Goal: Information Seeking & Learning: Learn about a topic

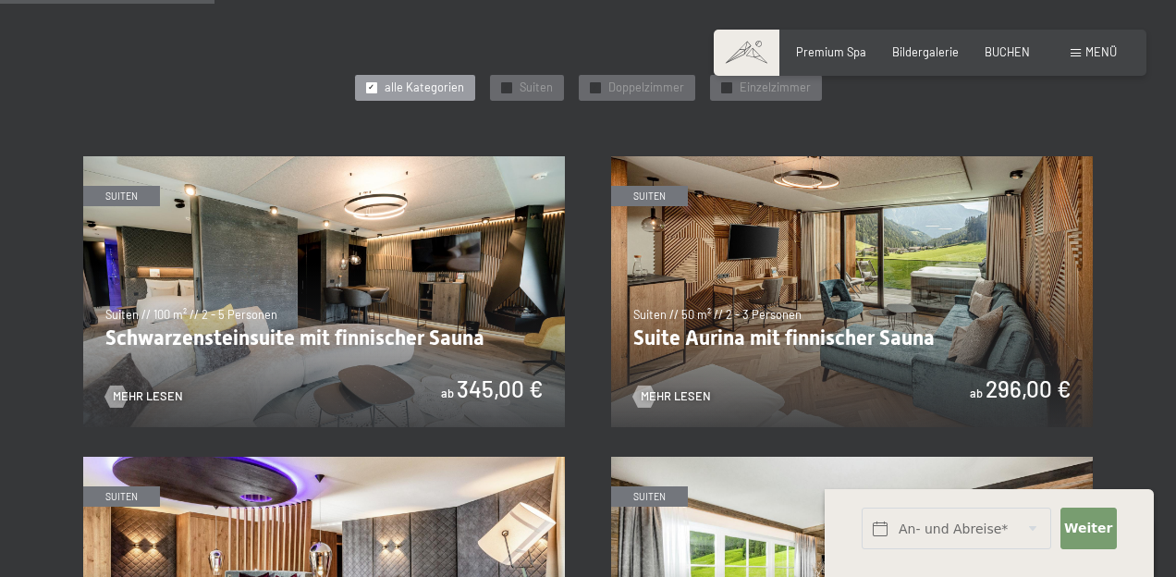
scroll to position [867, 0]
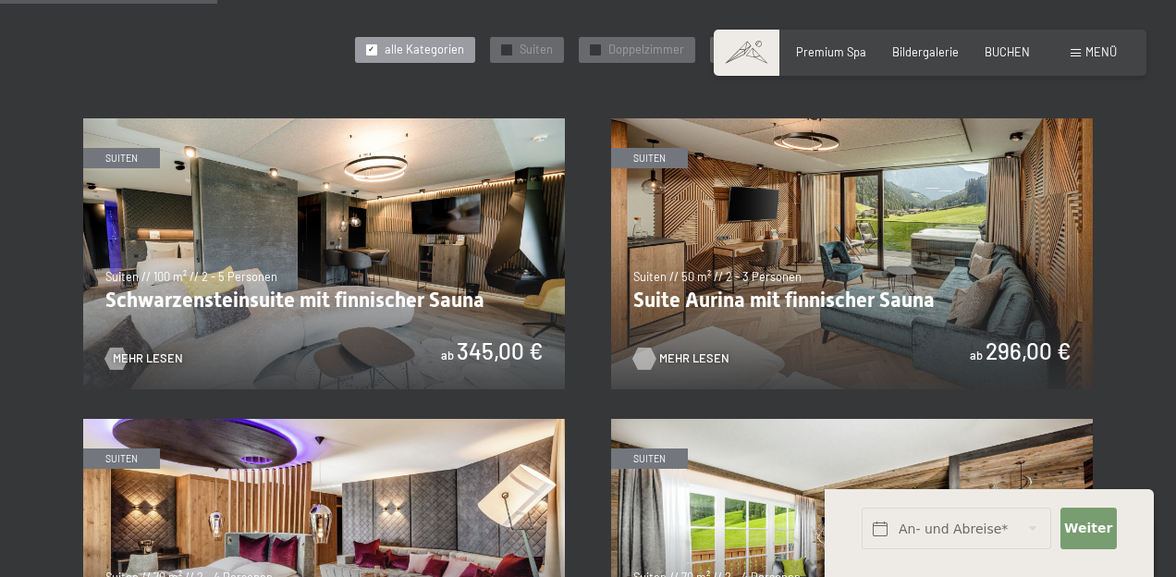
click at [686, 351] on span "Mehr Lesen" at bounding box center [694, 359] width 70 height 17
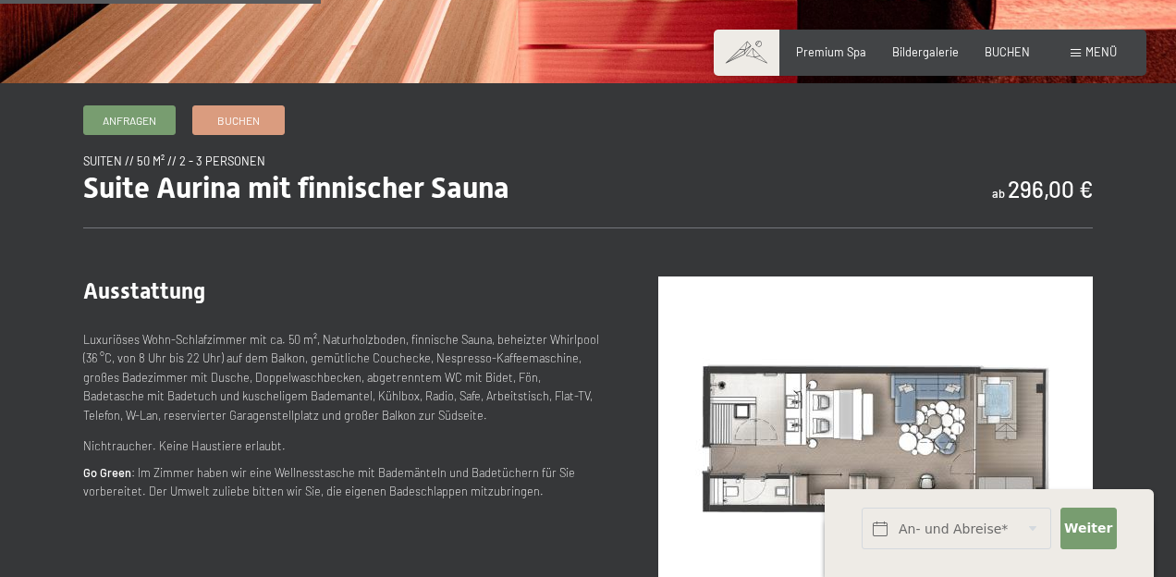
scroll to position [588, 0]
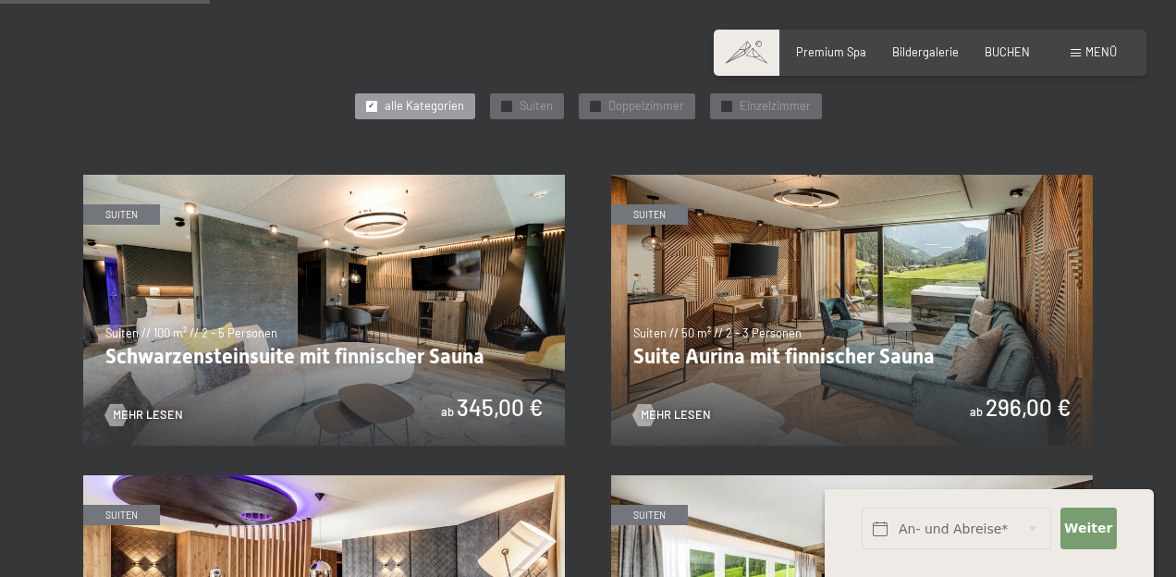
scroll to position [851, 0]
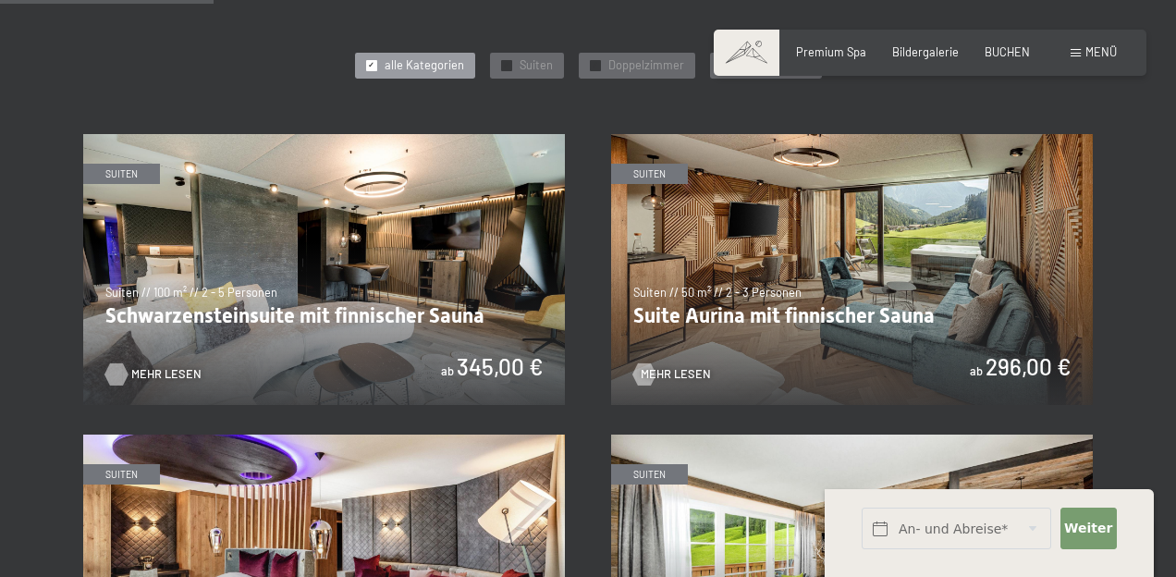
click at [119, 370] on div at bounding box center [116, 374] width 13 height 22
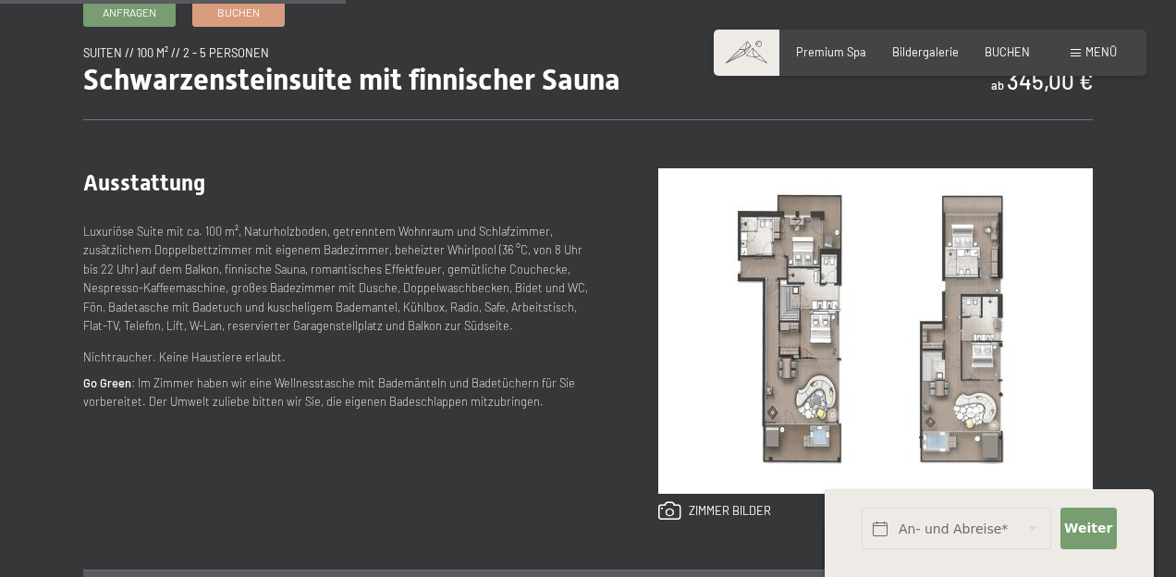
scroll to position [640, 0]
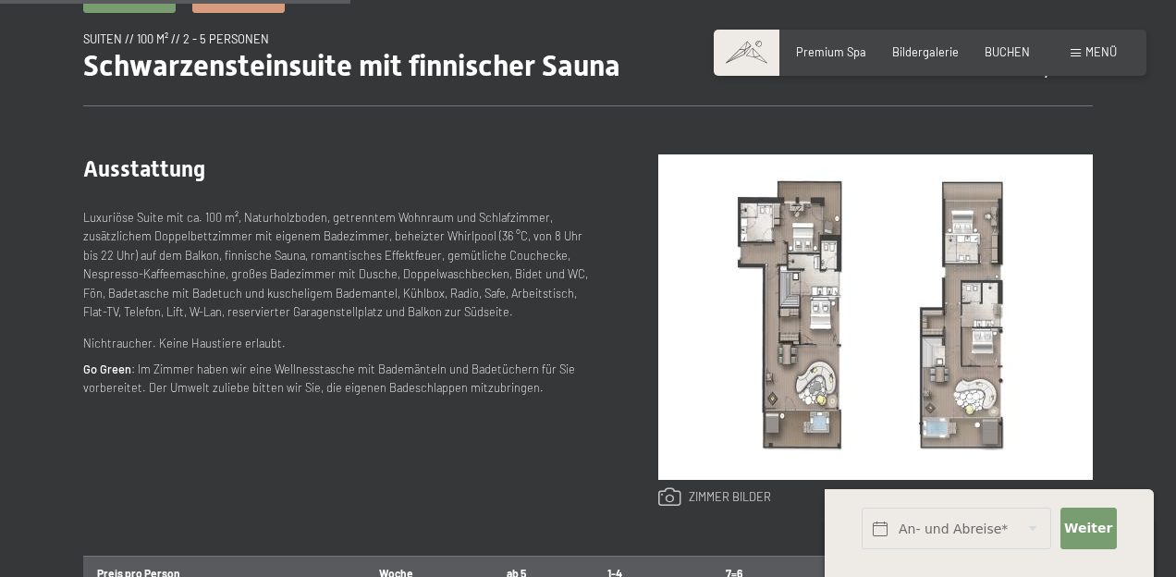
click at [714, 498] on link at bounding box center [715, 497] width 113 height 20
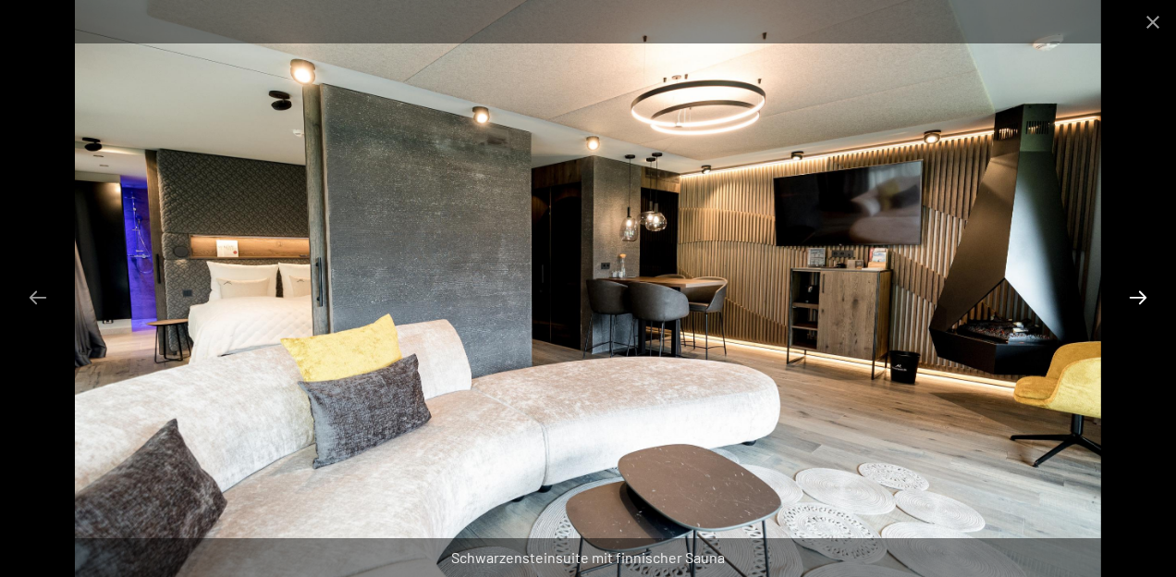
click at [1139, 301] on button "Next slide" at bounding box center [1138, 297] width 39 height 36
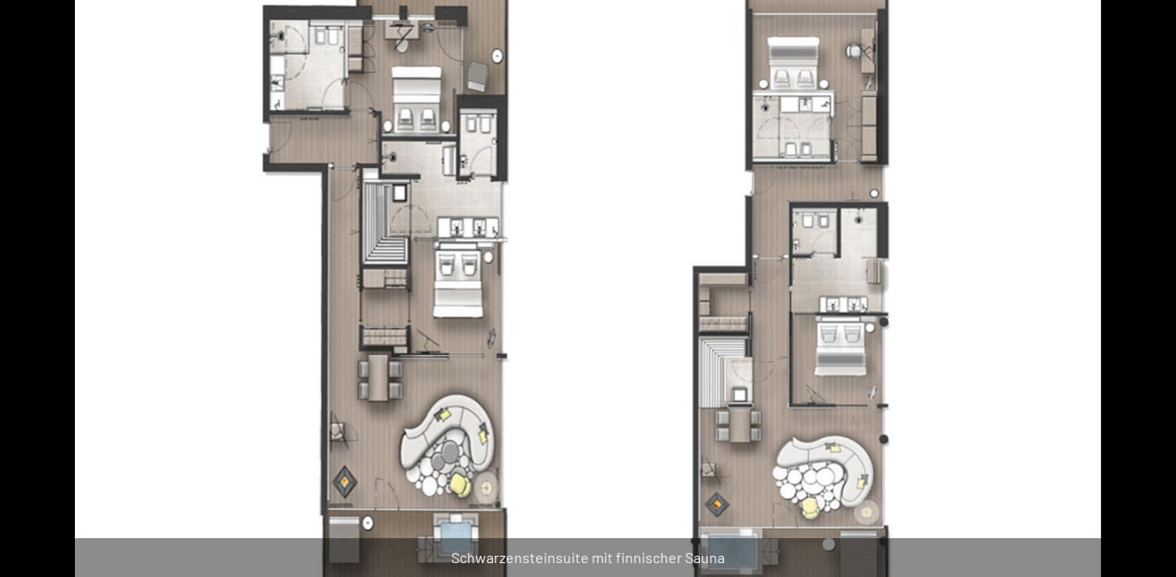
click at [1139, 301] on button "Next slide" at bounding box center [1147, 297] width 39 height 36
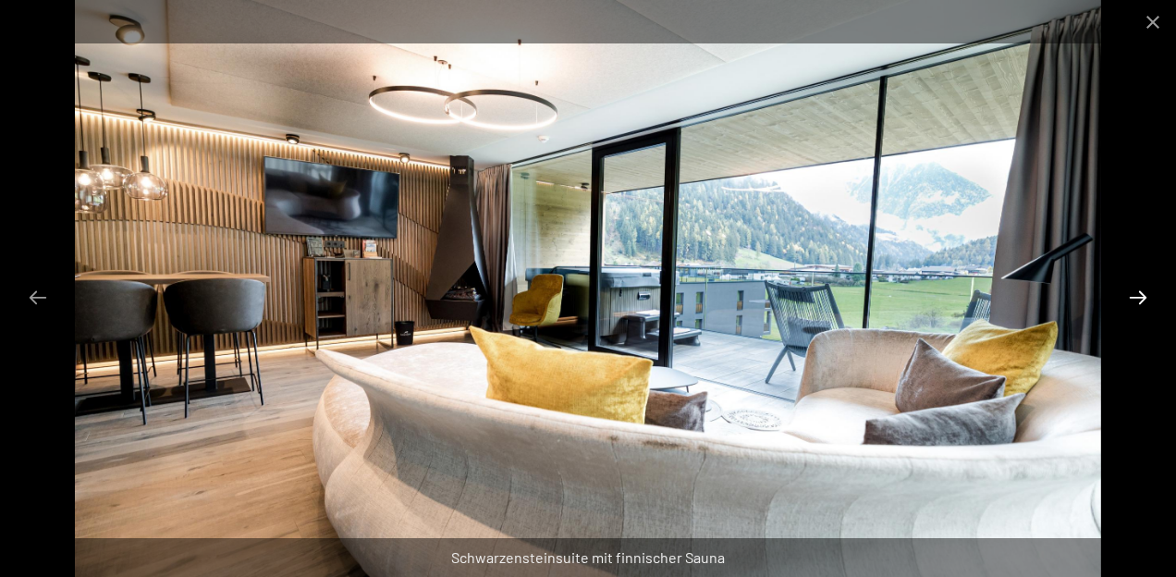
click at [1139, 301] on button "Next slide" at bounding box center [1138, 297] width 39 height 36
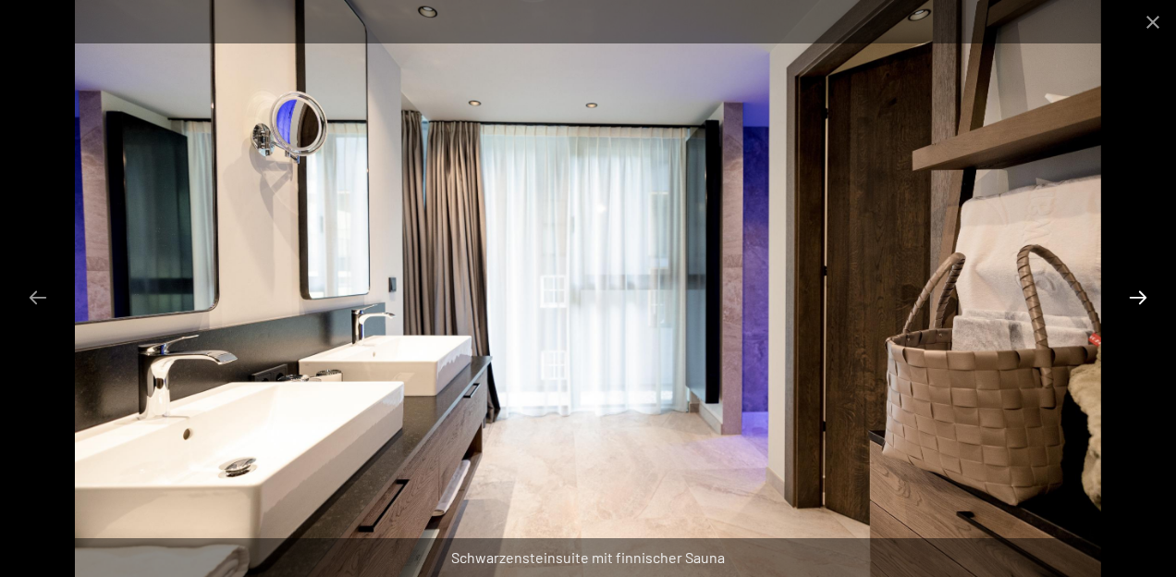
click at [1139, 301] on button "Next slide" at bounding box center [1138, 297] width 39 height 36
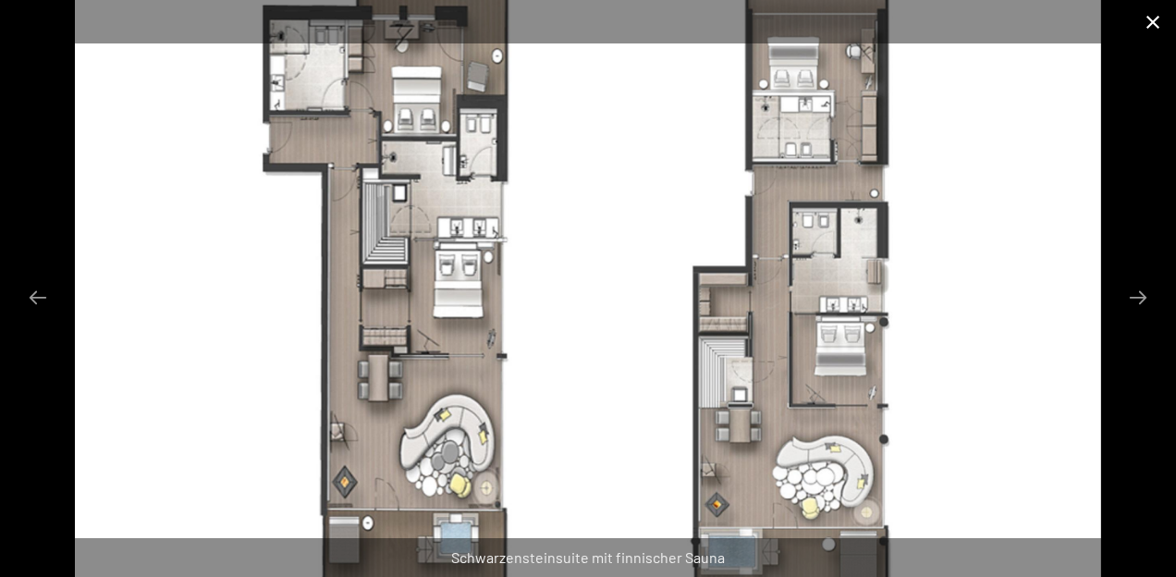
click at [1151, 11] on button "Close gallery" at bounding box center [1153, 21] width 46 height 43
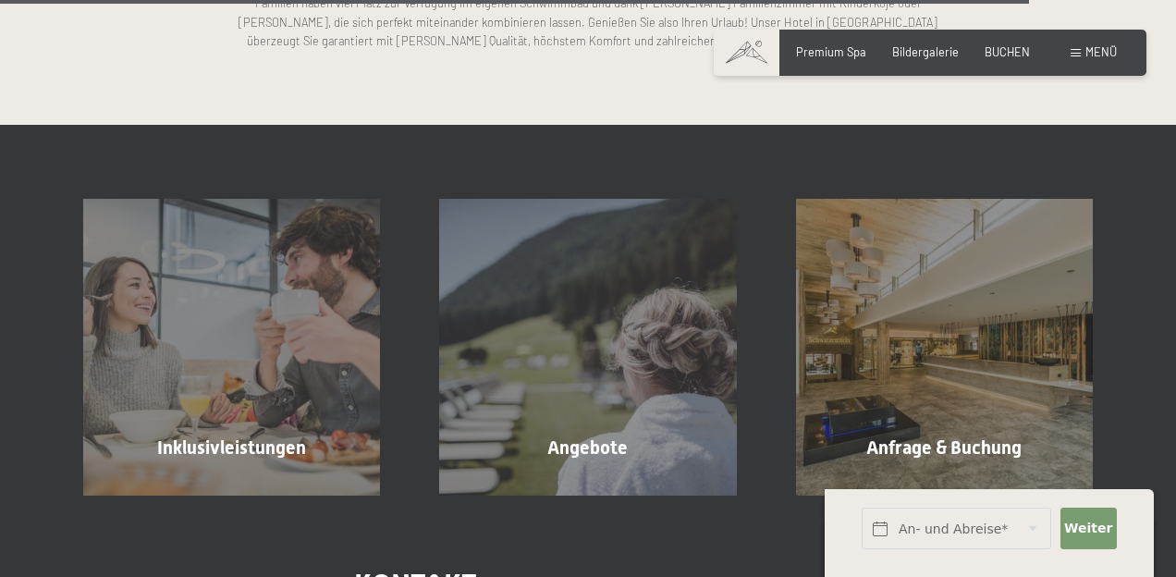
scroll to position [4186, 0]
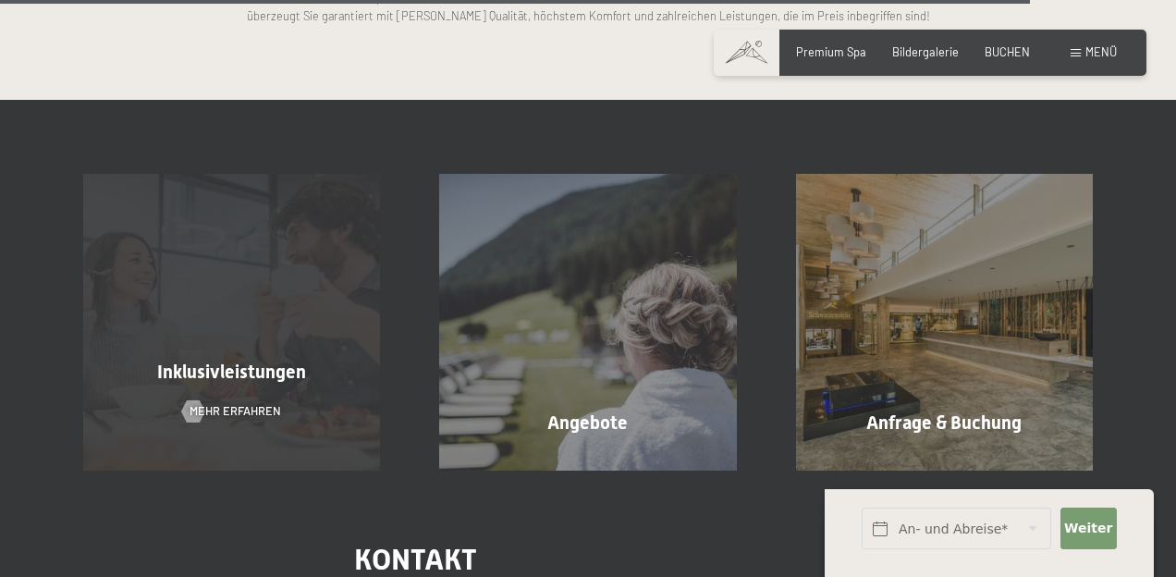
click at [183, 379] on div "Inklusivleistungen Mehr erfahren" at bounding box center [232, 322] width 356 height 297
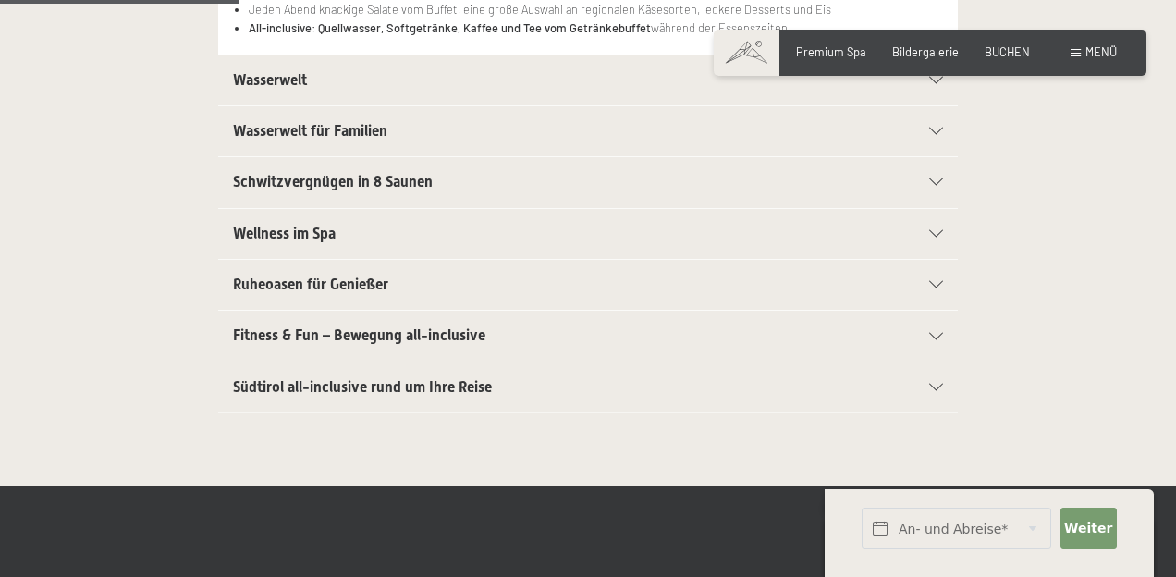
scroll to position [581, 0]
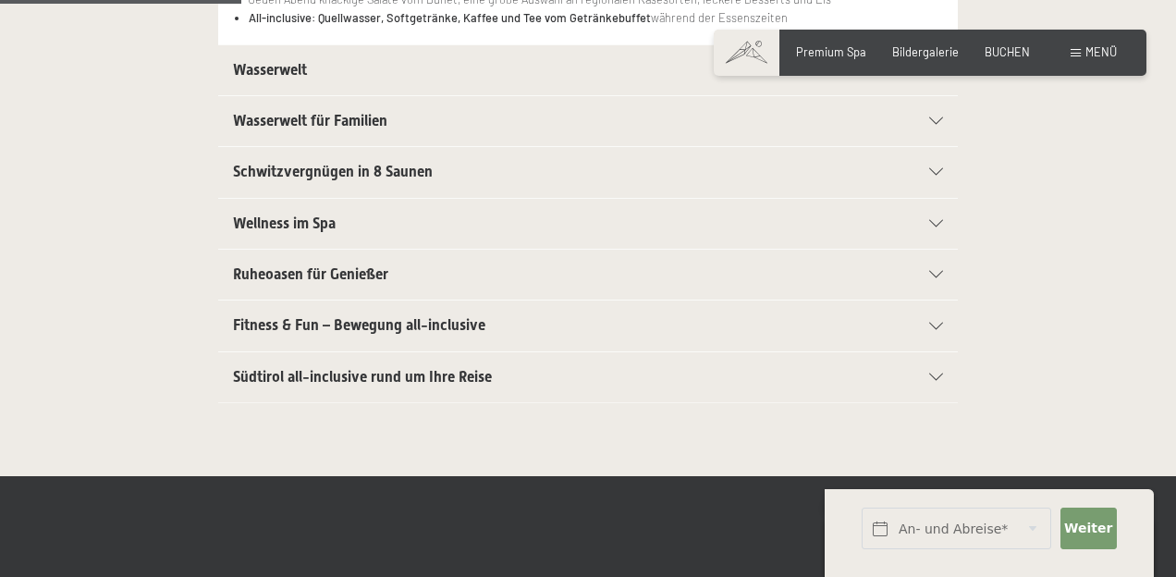
click at [293, 377] on span "Südtirol all-inclusive rund um Ihre Reise" at bounding box center [362, 377] width 259 height 18
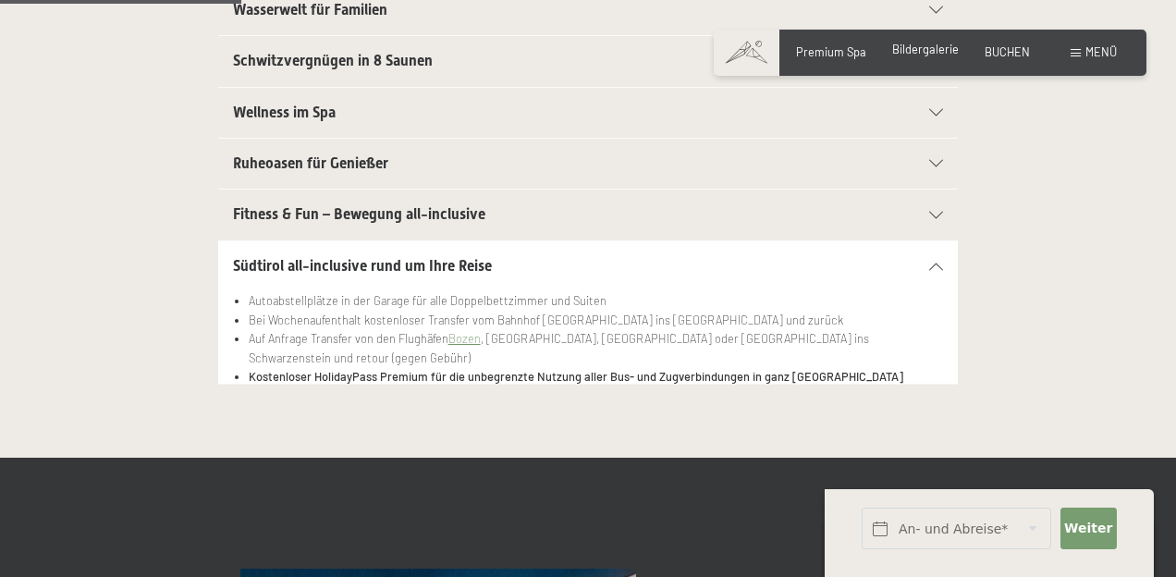
click at [932, 50] on span "Bildergalerie" at bounding box center [926, 49] width 67 height 15
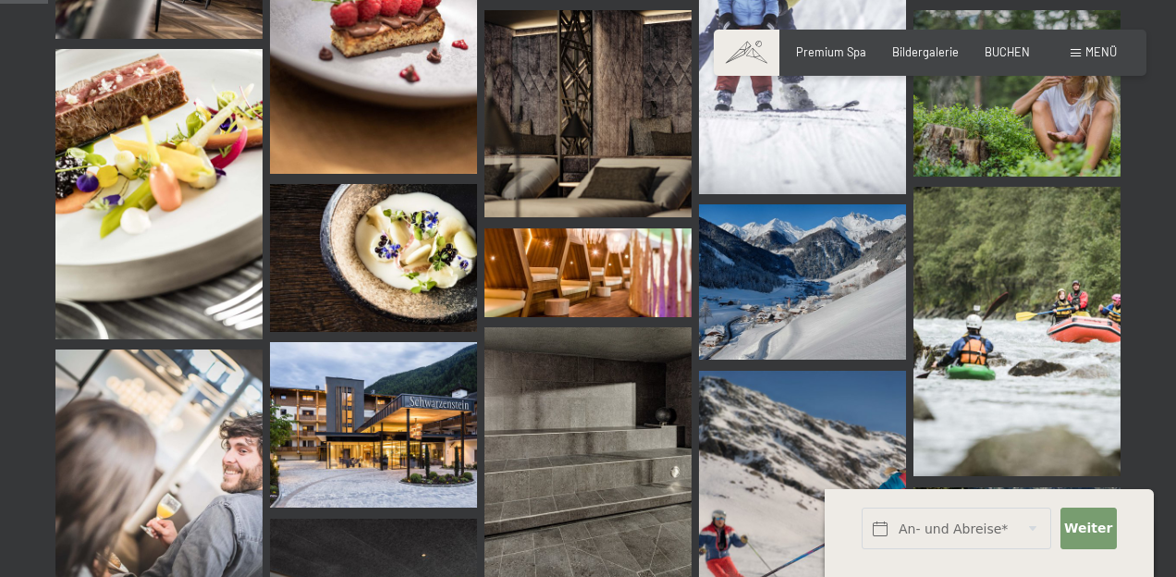
scroll to position [692, 0]
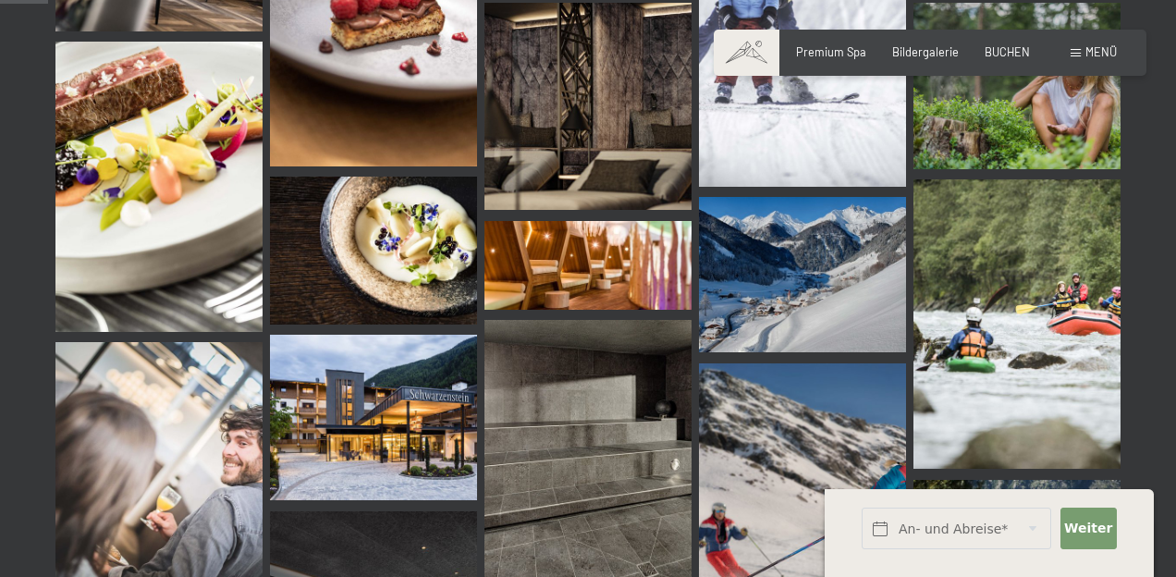
click at [449, 443] on img at bounding box center [373, 418] width 207 height 166
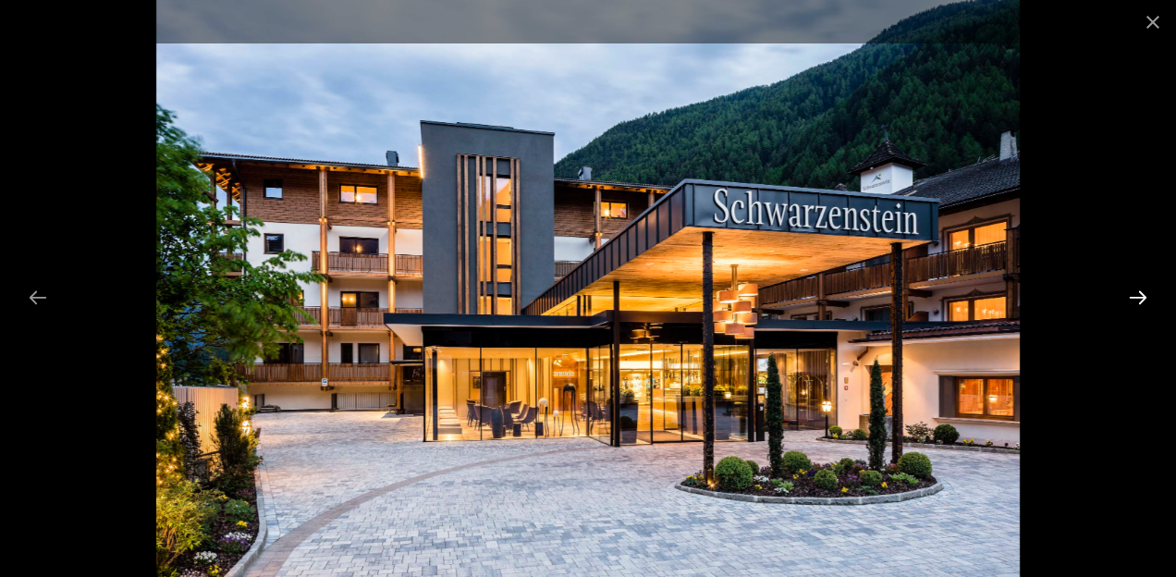
click at [1136, 305] on button "Next slide" at bounding box center [1138, 297] width 39 height 36
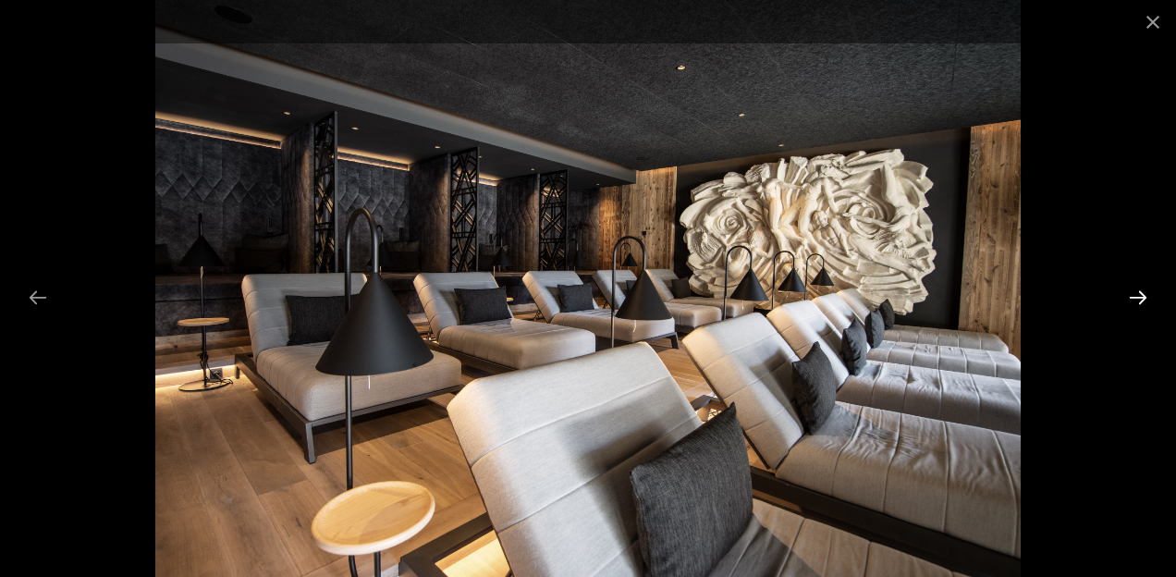
click at [1136, 305] on button "Next slide" at bounding box center [1138, 297] width 39 height 36
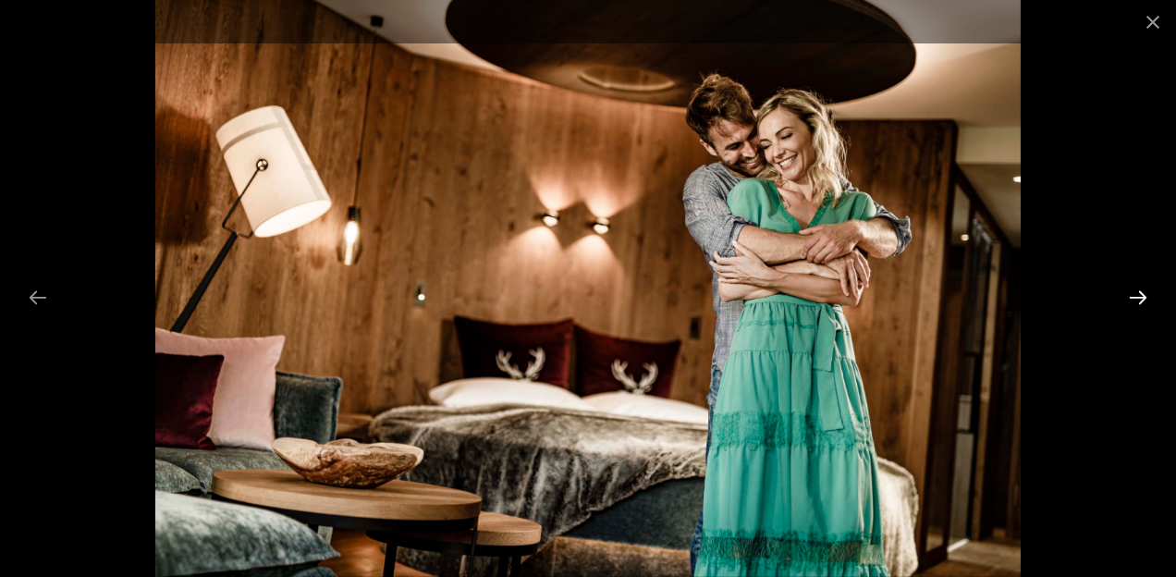
click at [1136, 293] on button "Next slide" at bounding box center [1138, 297] width 39 height 36
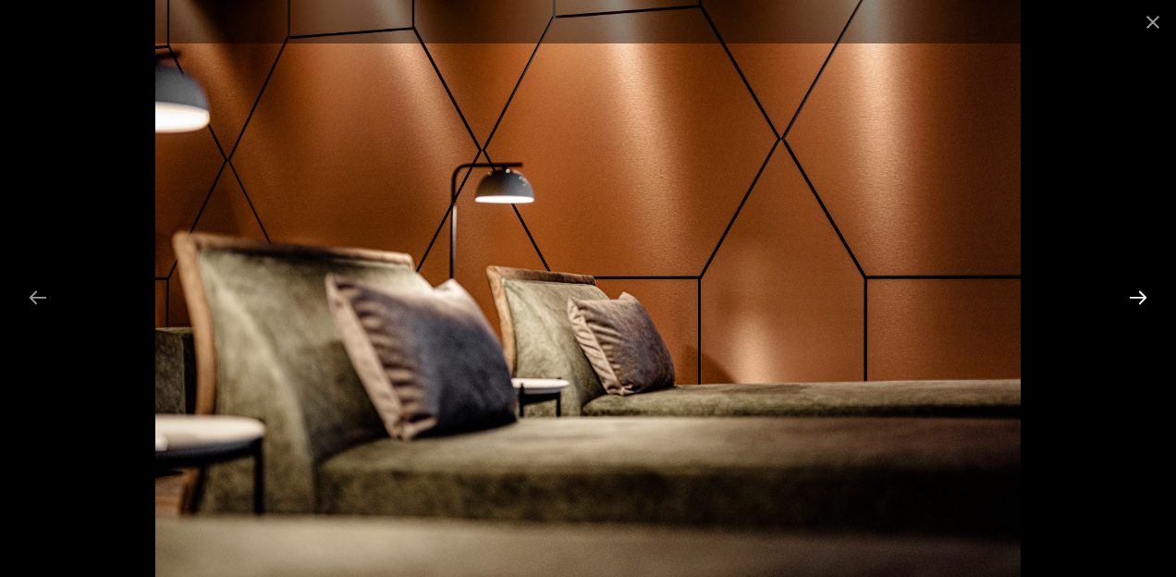
click at [1136, 293] on button "Next slide" at bounding box center [1138, 297] width 39 height 36
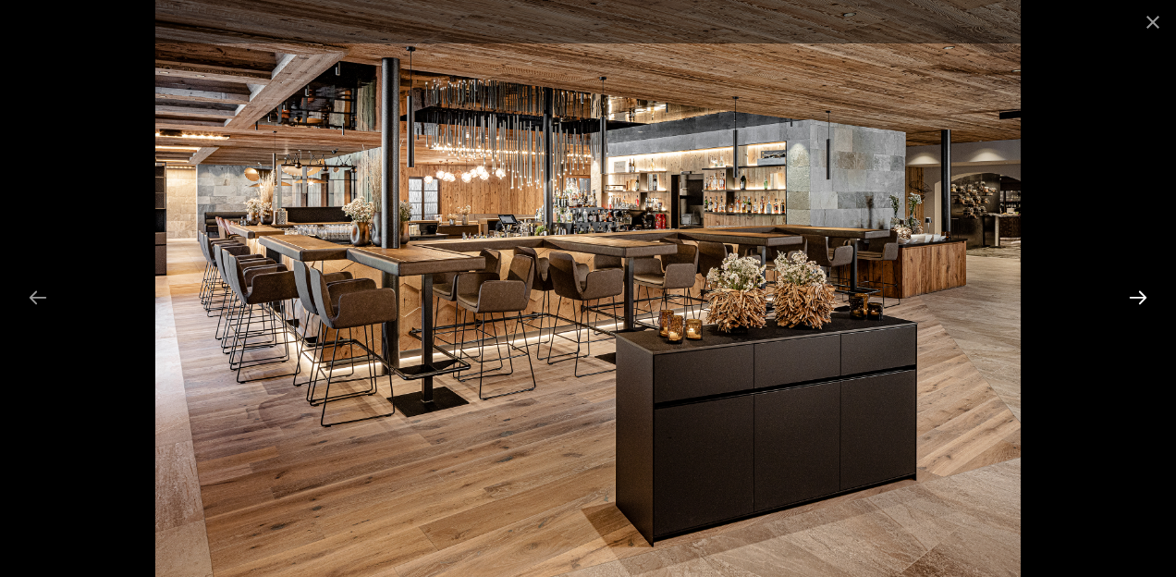
click at [1136, 293] on button "Next slide" at bounding box center [1138, 297] width 39 height 36
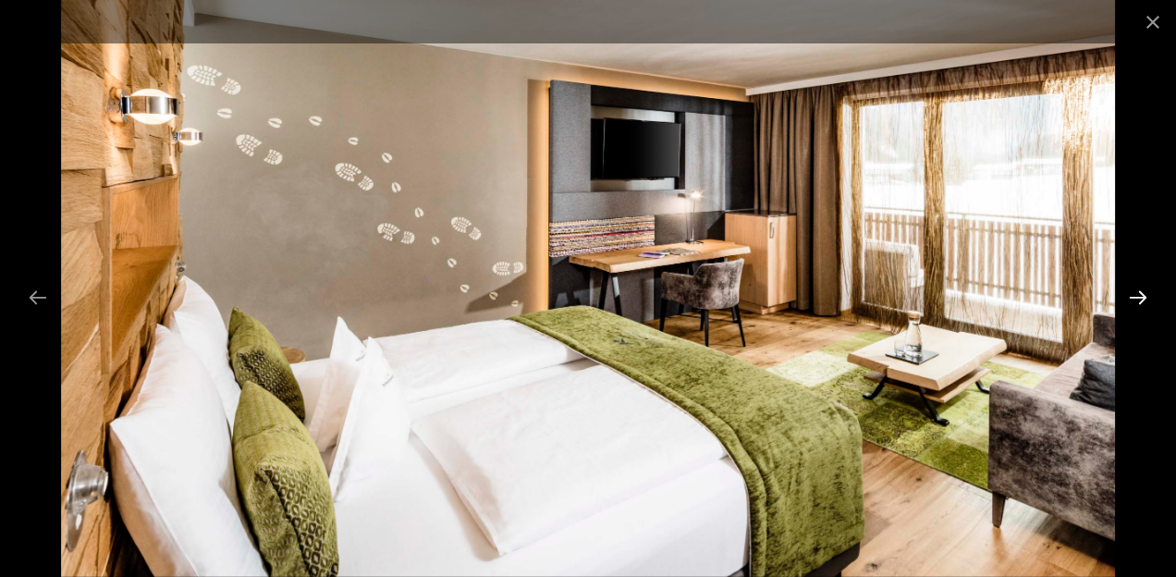
click at [1136, 293] on button "Next slide" at bounding box center [1138, 297] width 39 height 36
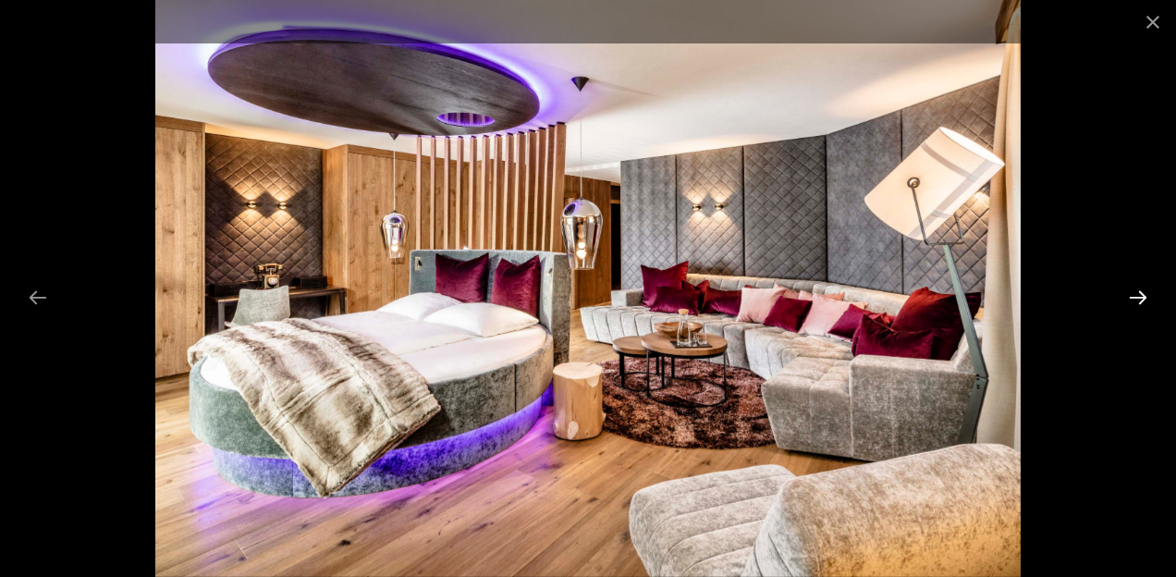
click at [1136, 293] on button "Next slide" at bounding box center [1138, 297] width 39 height 36
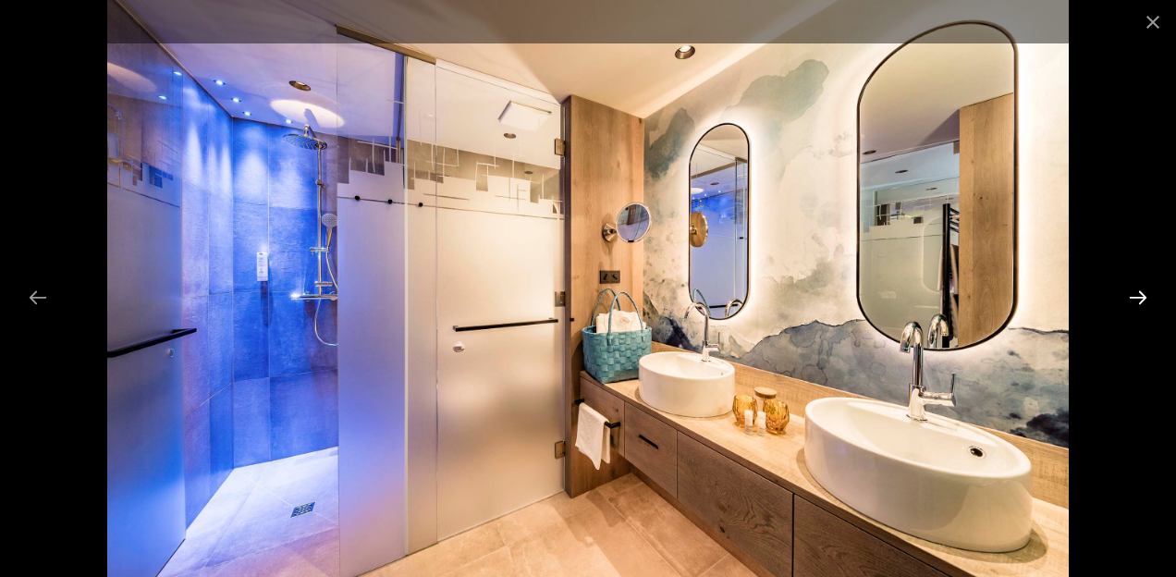
click at [1136, 293] on button "Next slide" at bounding box center [1138, 297] width 39 height 36
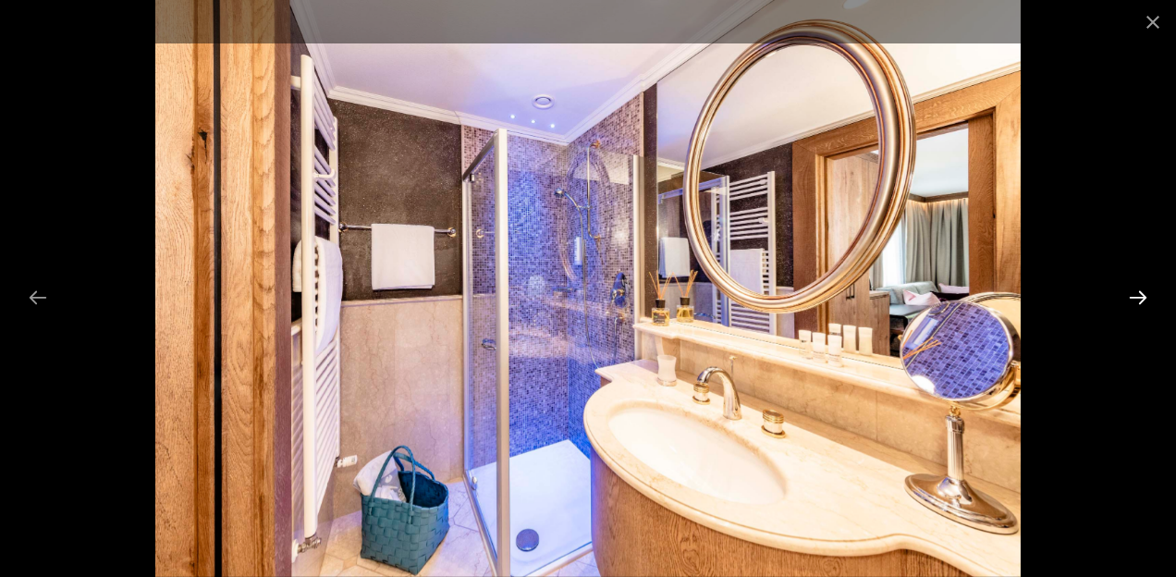
click at [1136, 293] on button "Next slide" at bounding box center [1138, 297] width 39 height 36
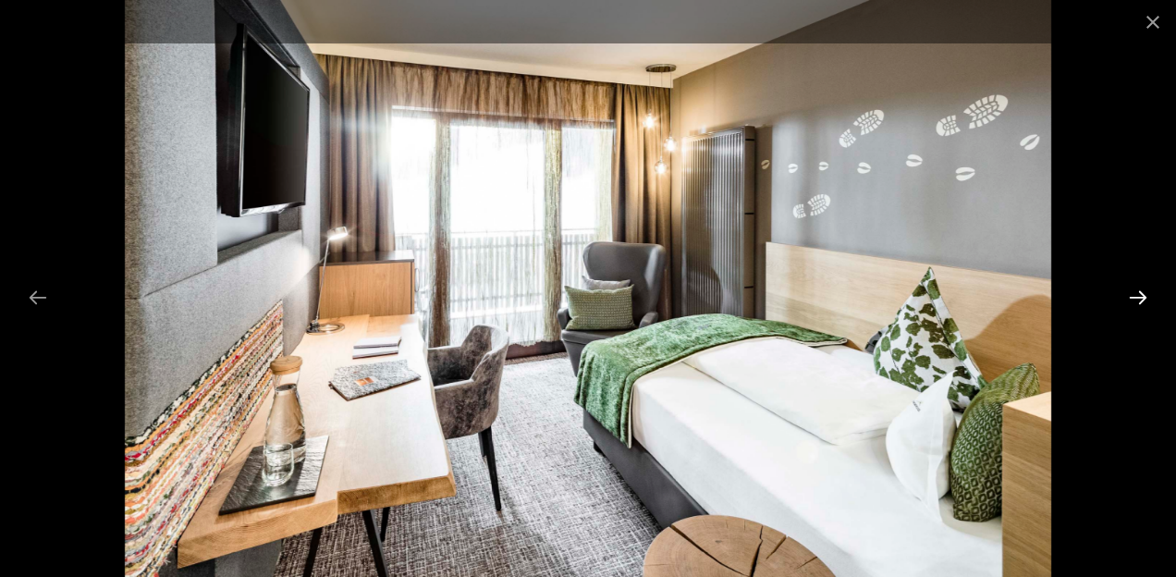
click at [1136, 293] on button "Next slide" at bounding box center [1138, 297] width 39 height 36
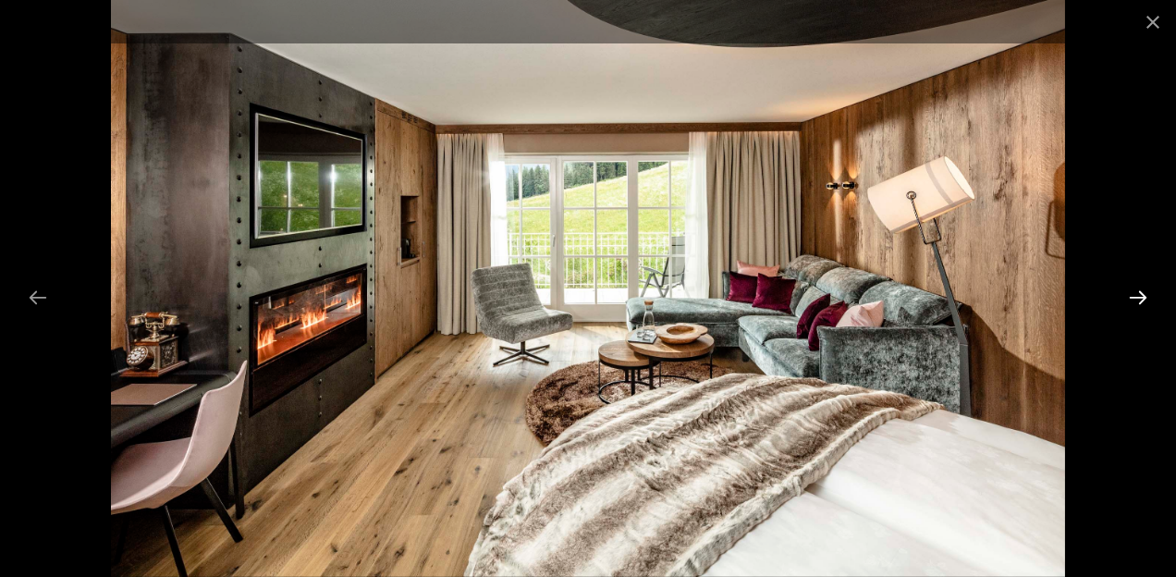
click at [1136, 293] on button "Next slide" at bounding box center [1138, 297] width 39 height 36
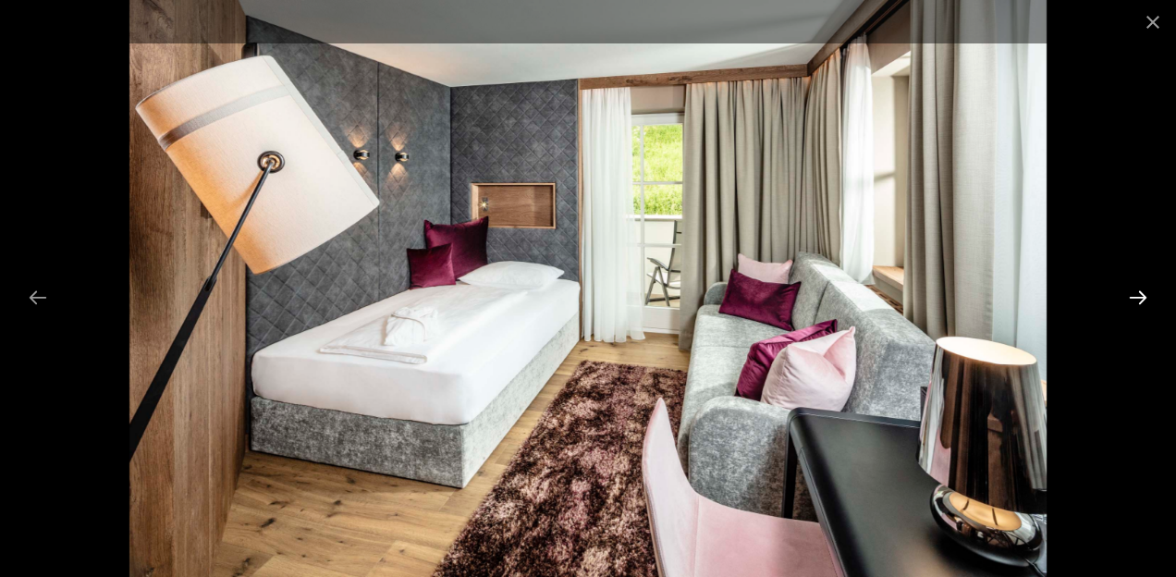
click at [1136, 293] on button "Next slide" at bounding box center [1138, 297] width 39 height 36
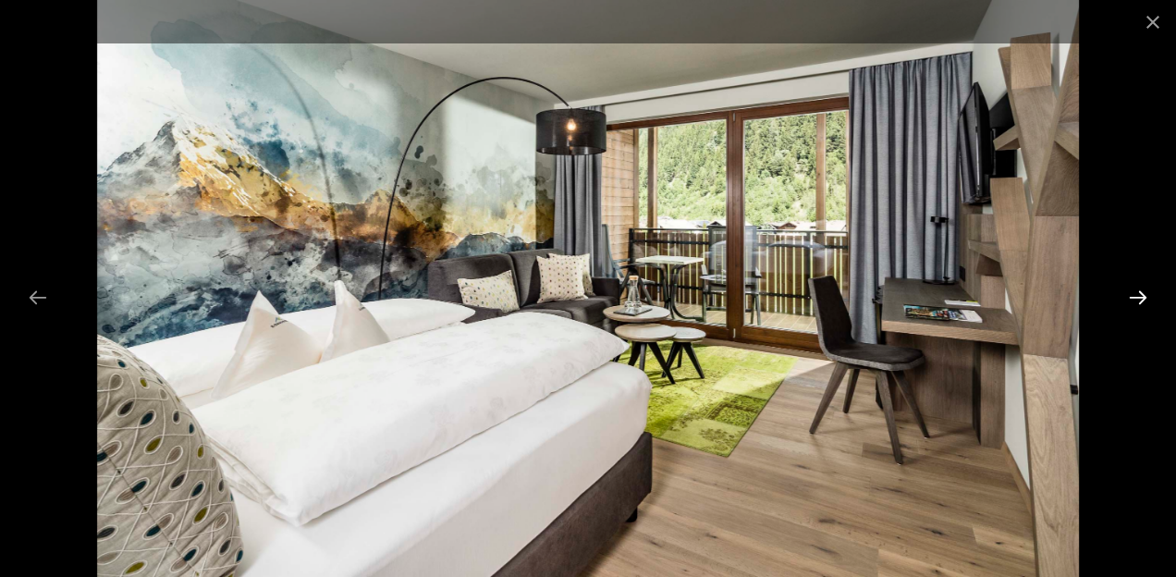
click at [1136, 293] on button "Next slide" at bounding box center [1138, 297] width 39 height 36
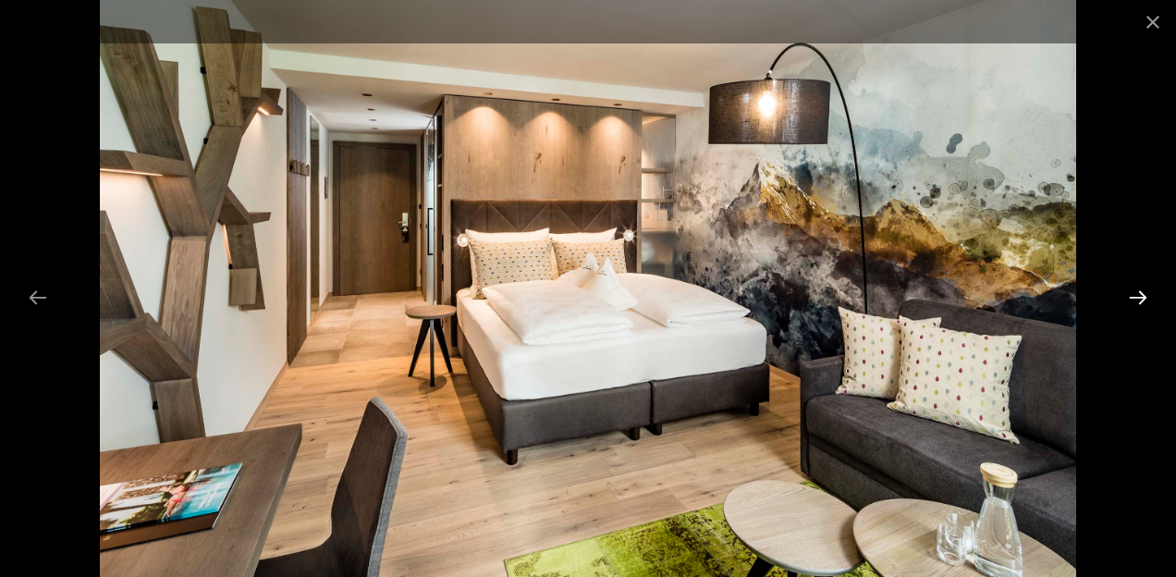
click at [1136, 293] on button "Next slide" at bounding box center [1138, 297] width 39 height 36
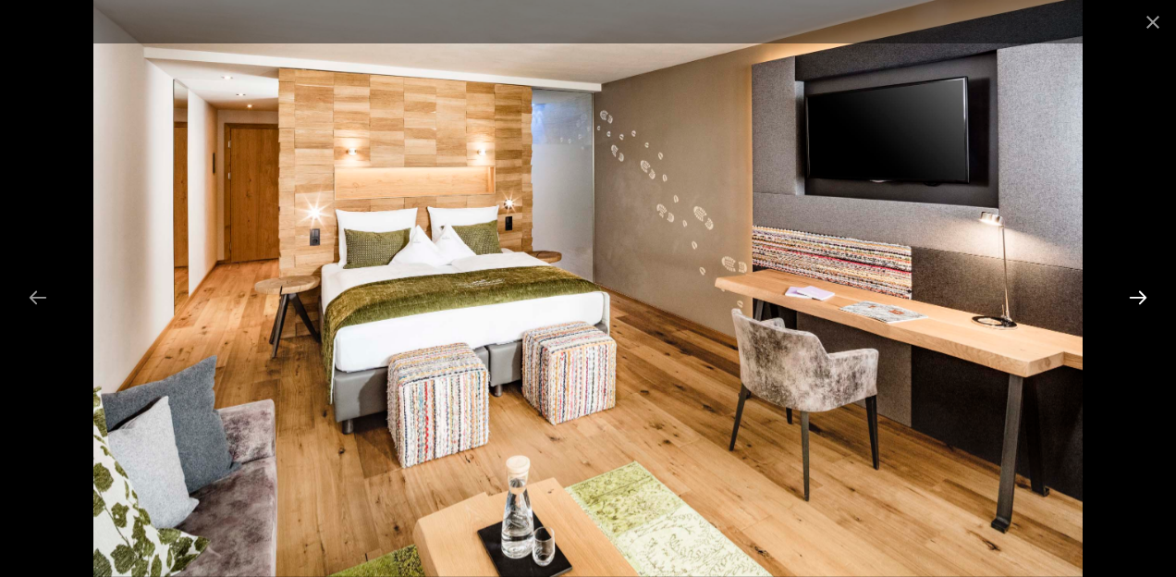
click at [1136, 293] on button "Next slide" at bounding box center [1138, 297] width 39 height 36
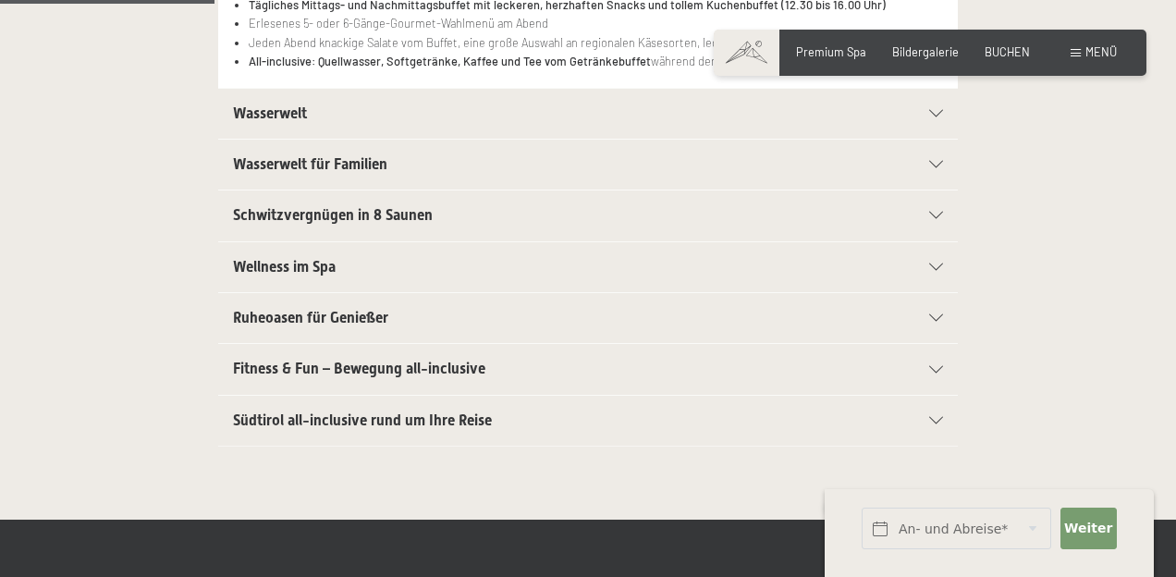
scroll to position [557, 0]
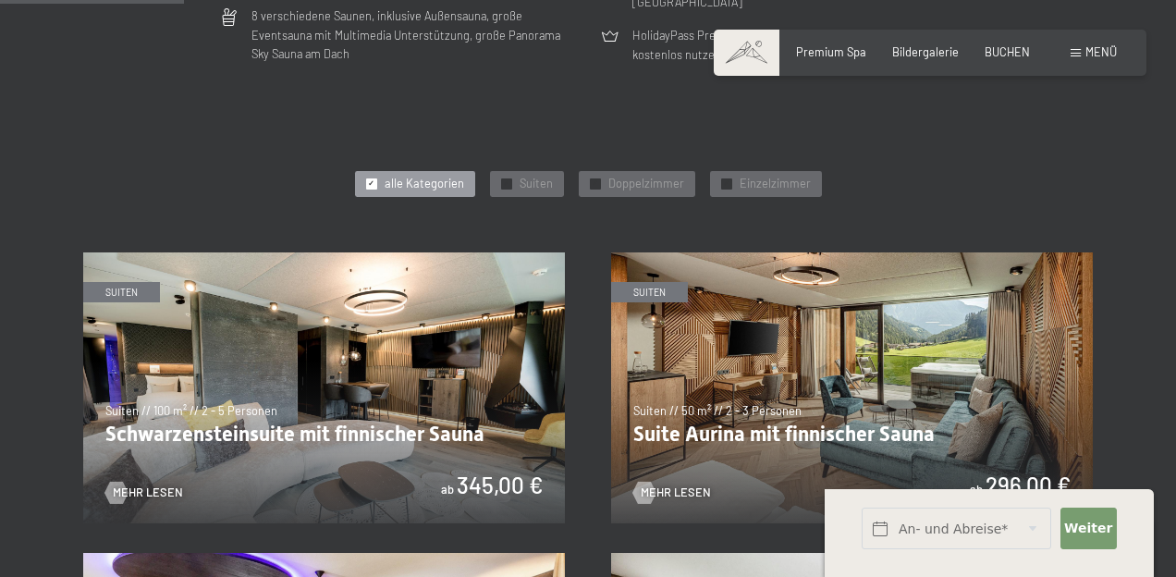
scroll to position [736, 0]
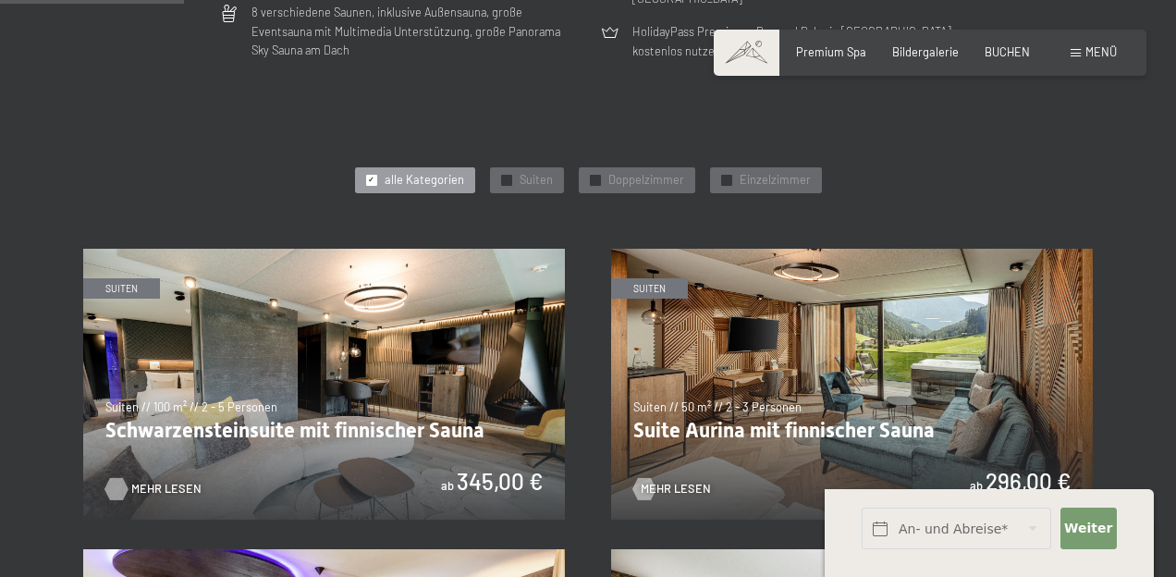
click at [148, 481] on span "Mehr Lesen" at bounding box center [166, 489] width 70 height 17
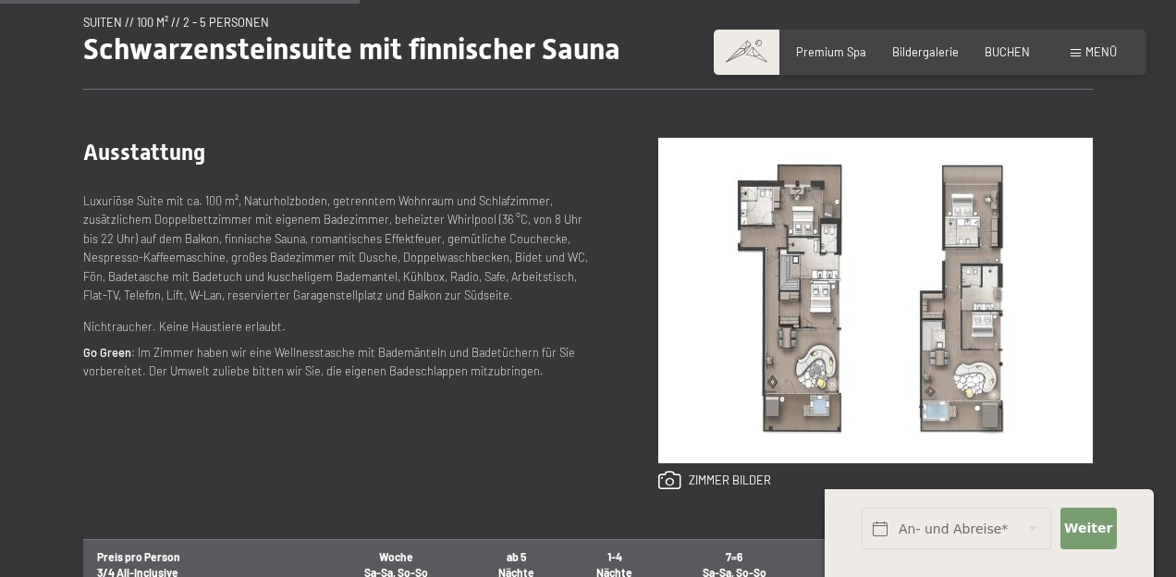
scroll to position [11, 0]
click at [761, 486] on link at bounding box center [715, 481] width 113 height 20
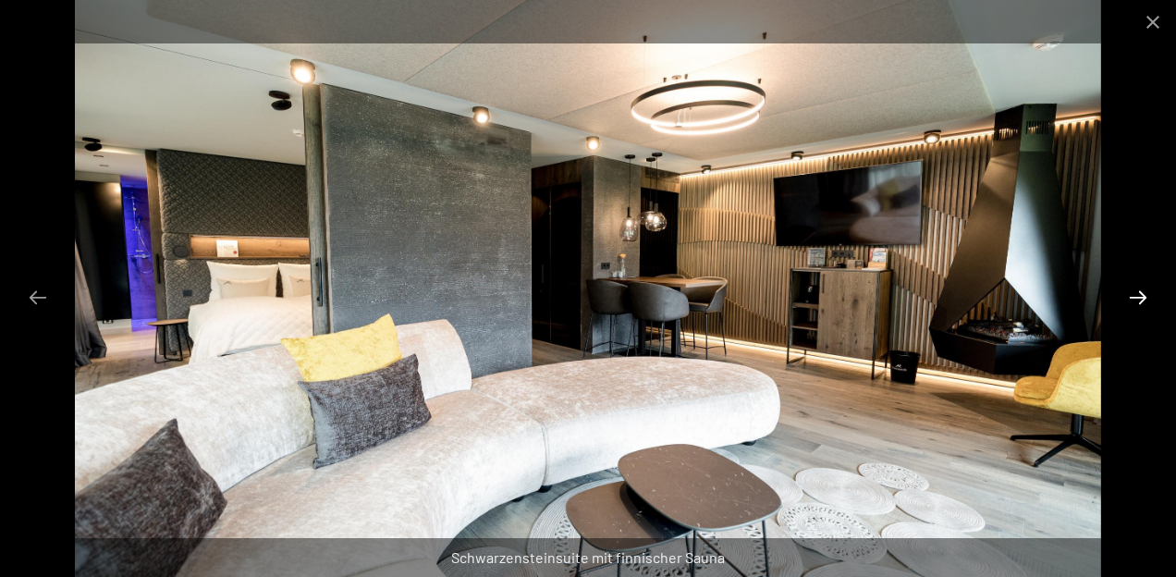
click at [1151, 300] on button "Next slide" at bounding box center [1138, 297] width 39 height 36
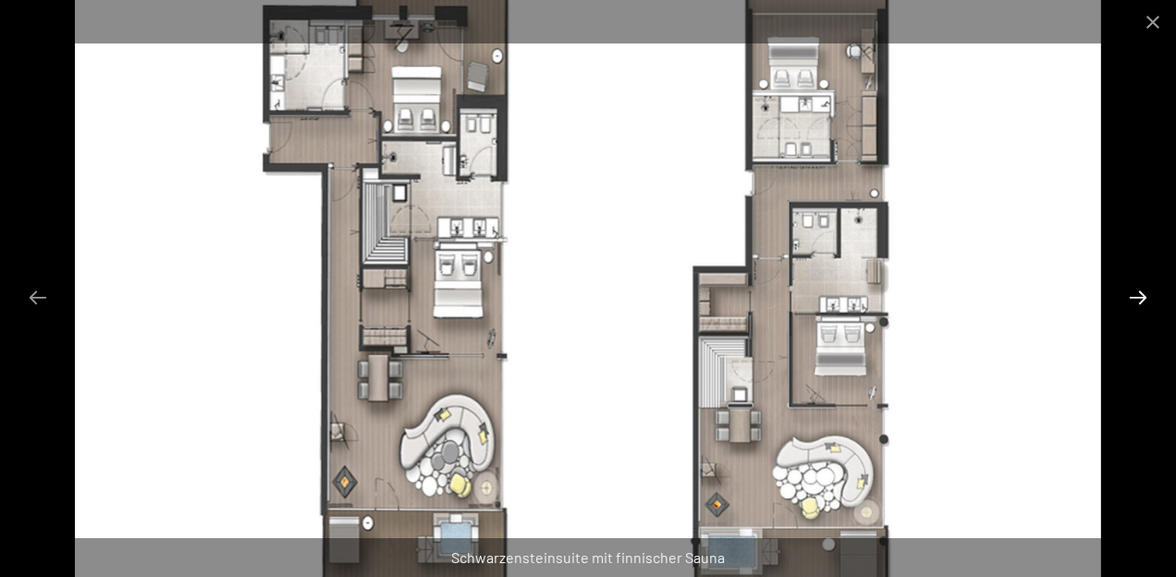
click at [1151, 300] on button "Next slide" at bounding box center [1138, 297] width 39 height 36
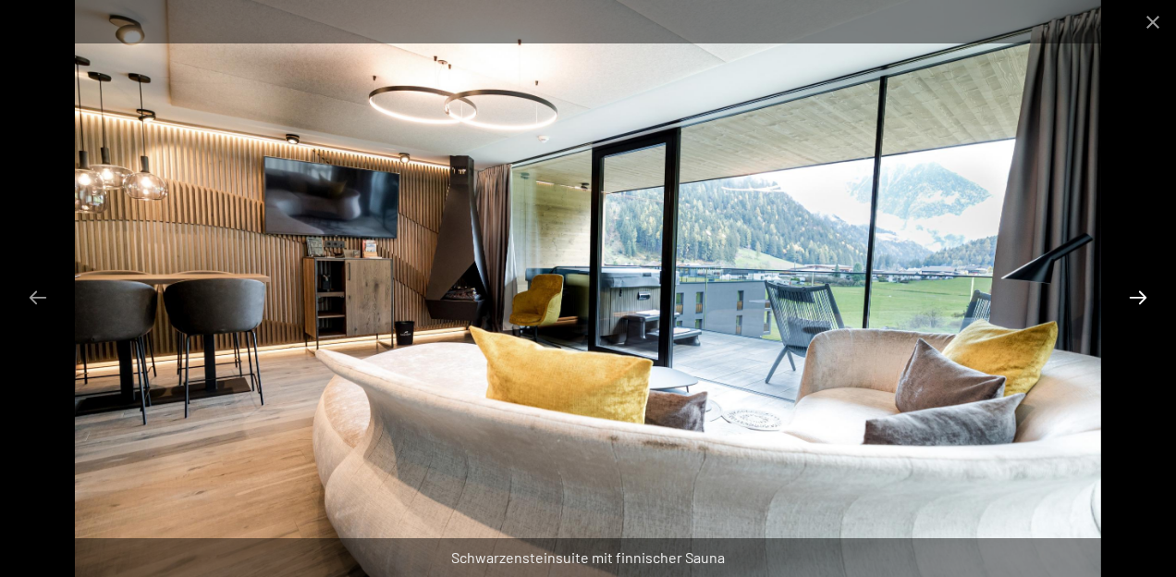
click at [1151, 300] on button "Next slide" at bounding box center [1138, 297] width 39 height 36
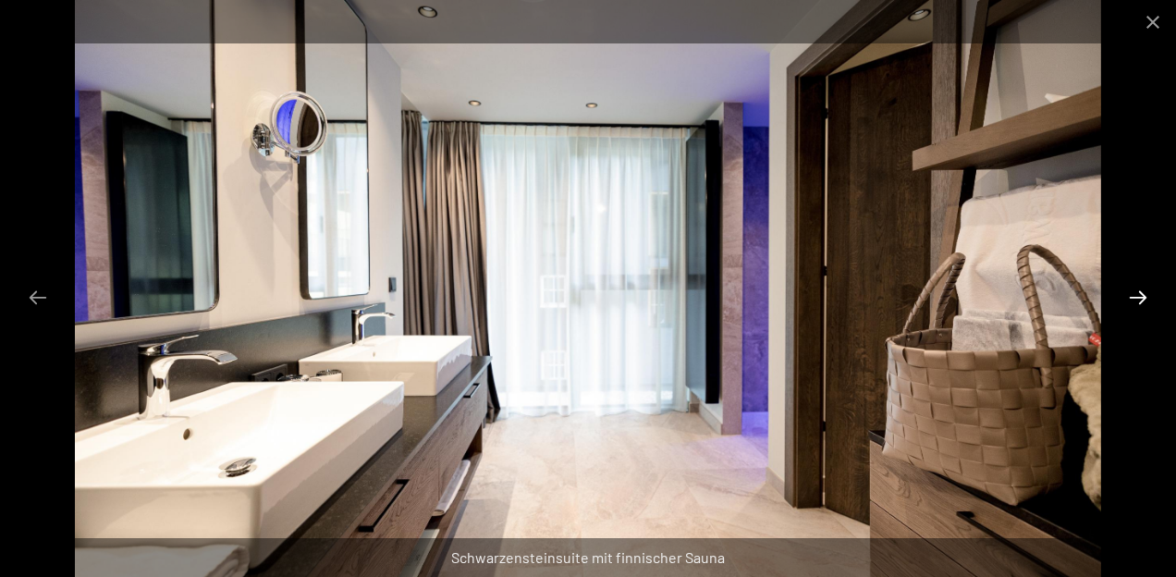
click at [1151, 300] on button "Next slide" at bounding box center [1138, 297] width 39 height 36
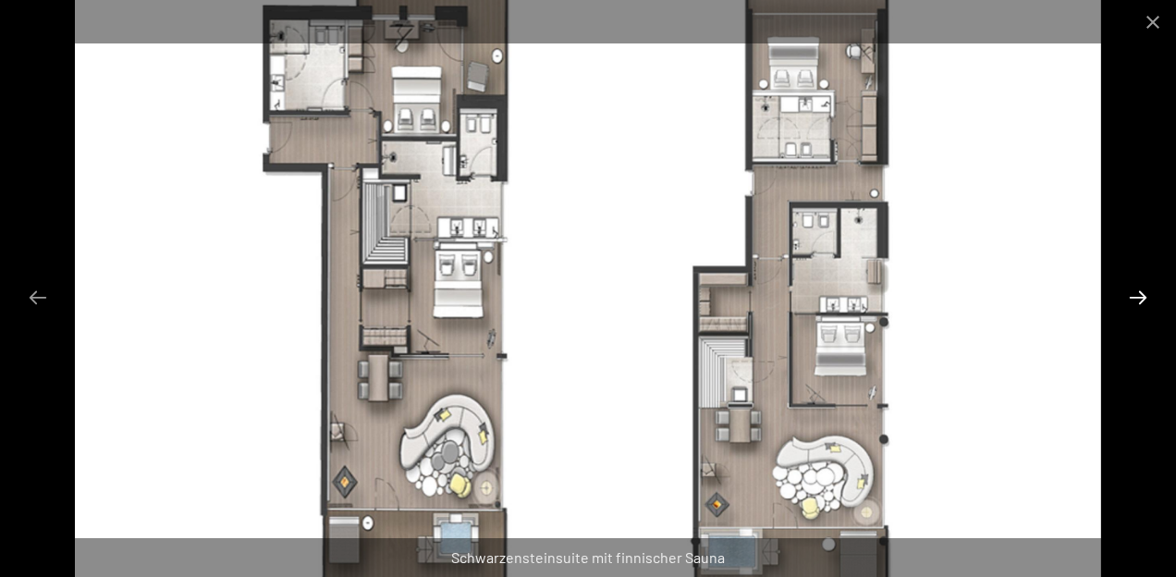
click at [1151, 300] on button "Next slide" at bounding box center [1138, 297] width 39 height 36
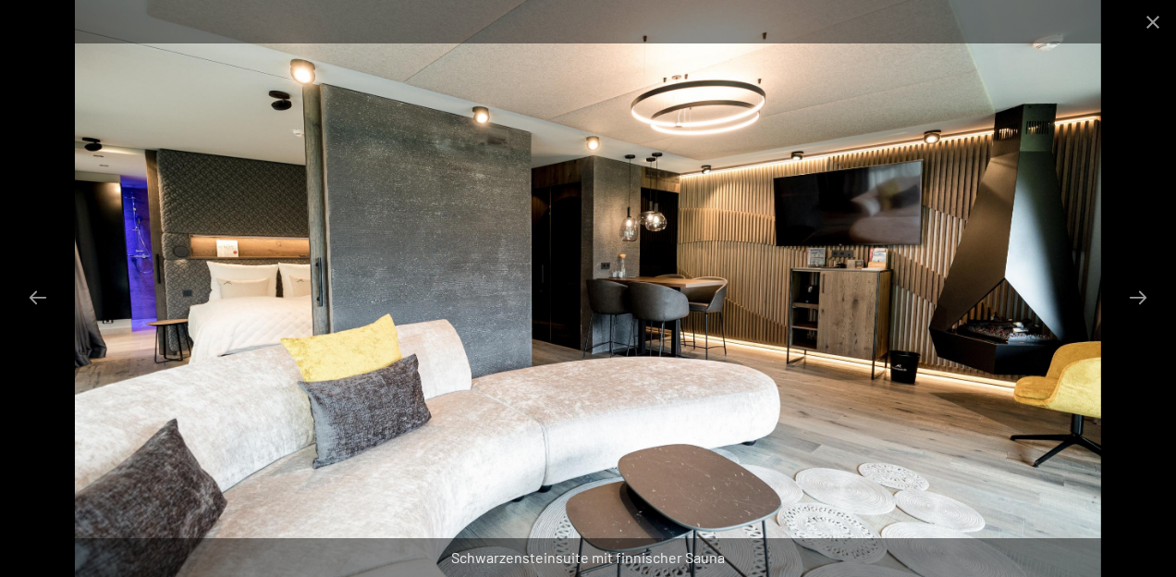
scroll to position [1720, 0]
click at [1150, 18] on button "Close gallery" at bounding box center [1153, 21] width 46 height 43
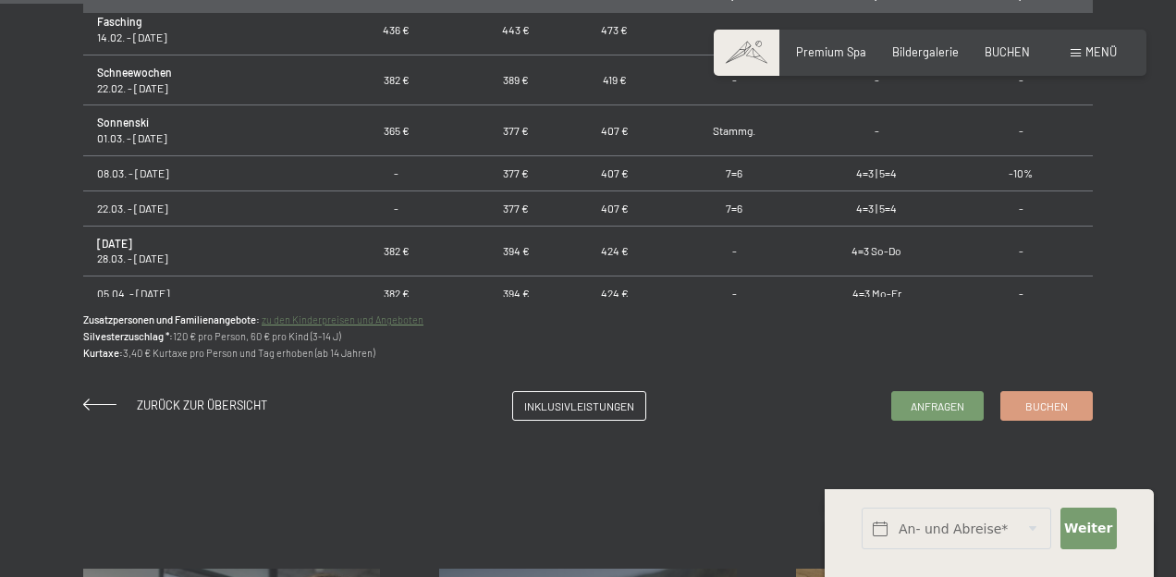
scroll to position [1236, 0]
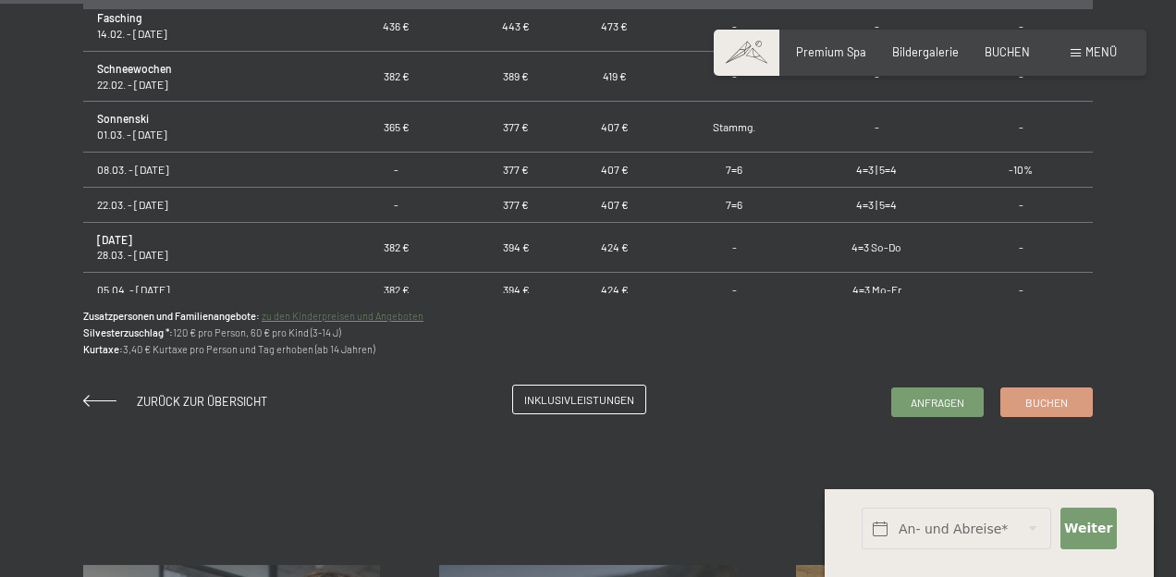
click at [527, 405] on link "Inklusivleistungen" at bounding box center [579, 400] width 132 height 28
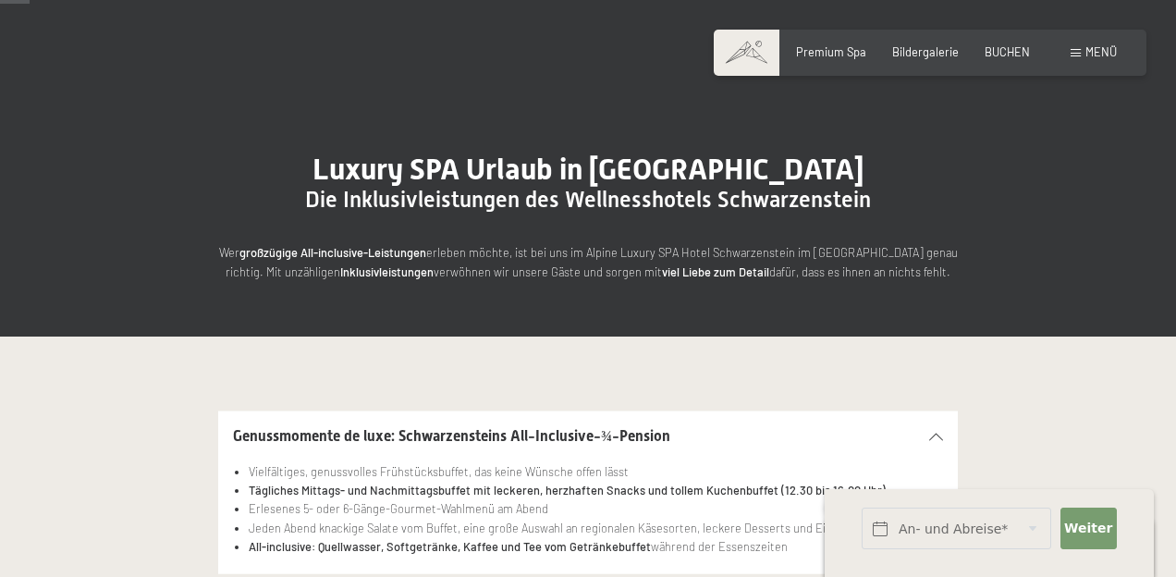
scroll to position [84, 0]
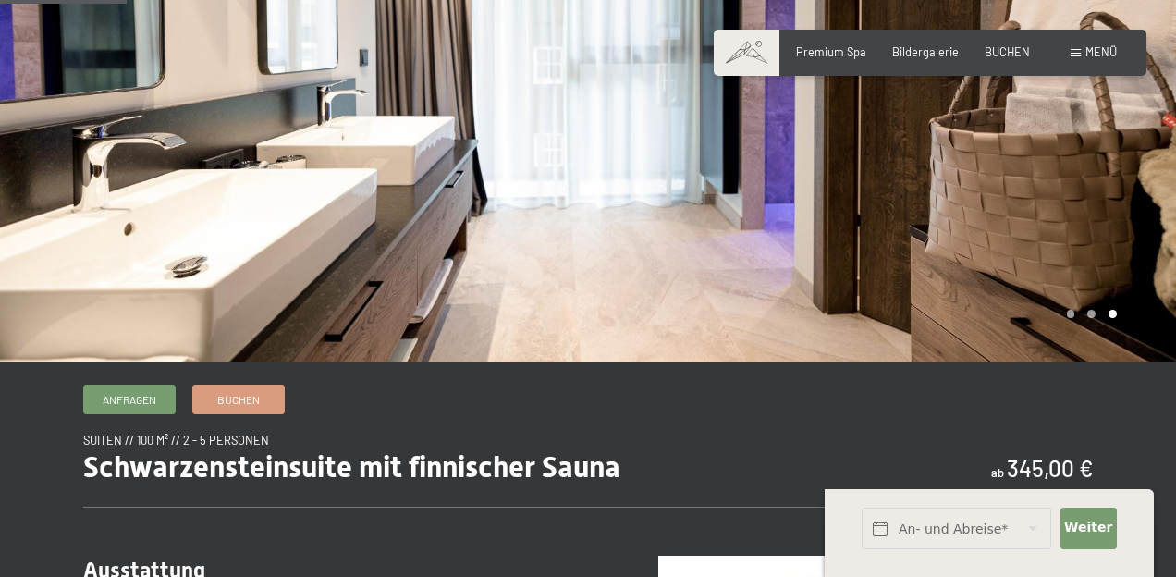
scroll to position [239, 0]
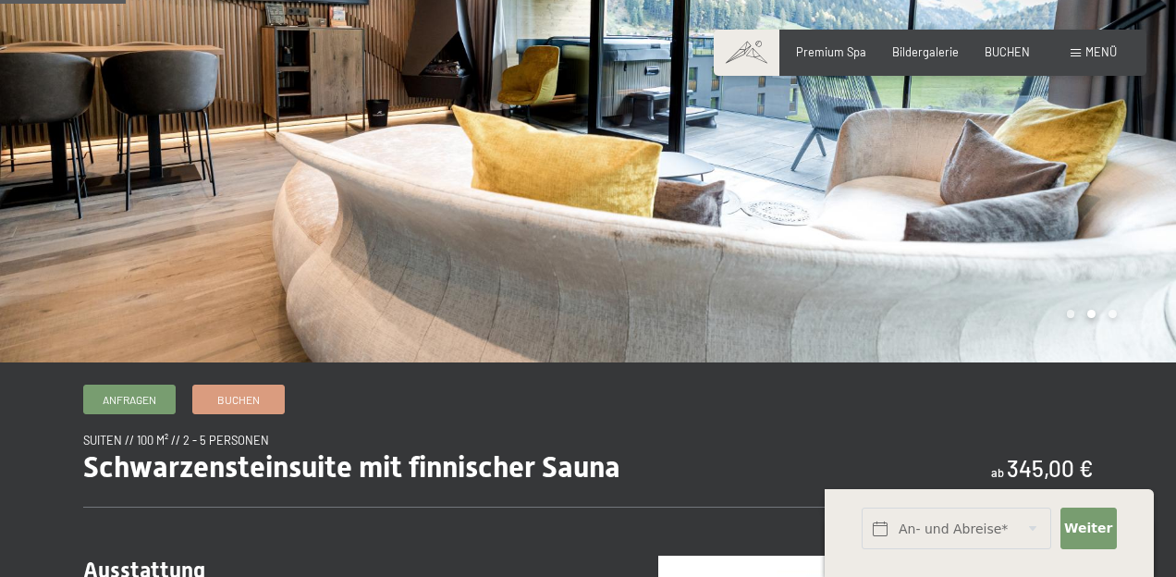
click at [1071, 44] on div "Menü" at bounding box center [1094, 52] width 46 height 17
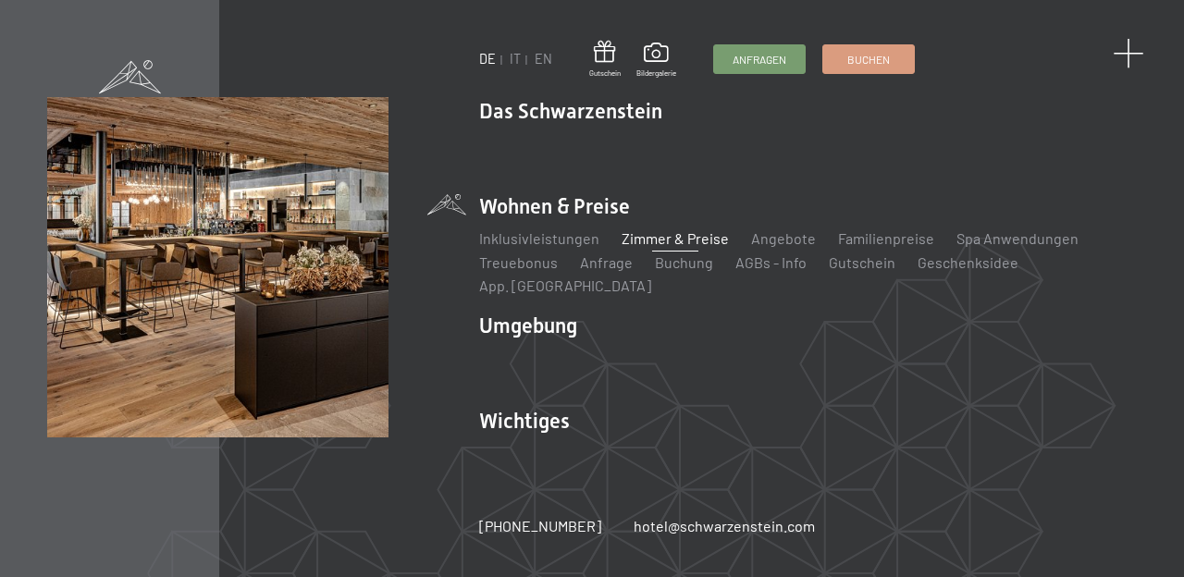
click at [1118, 47] on span at bounding box center [1128, 54] width 31 height 31
